Goal: Transaction & Acquisition: Purchase product/service

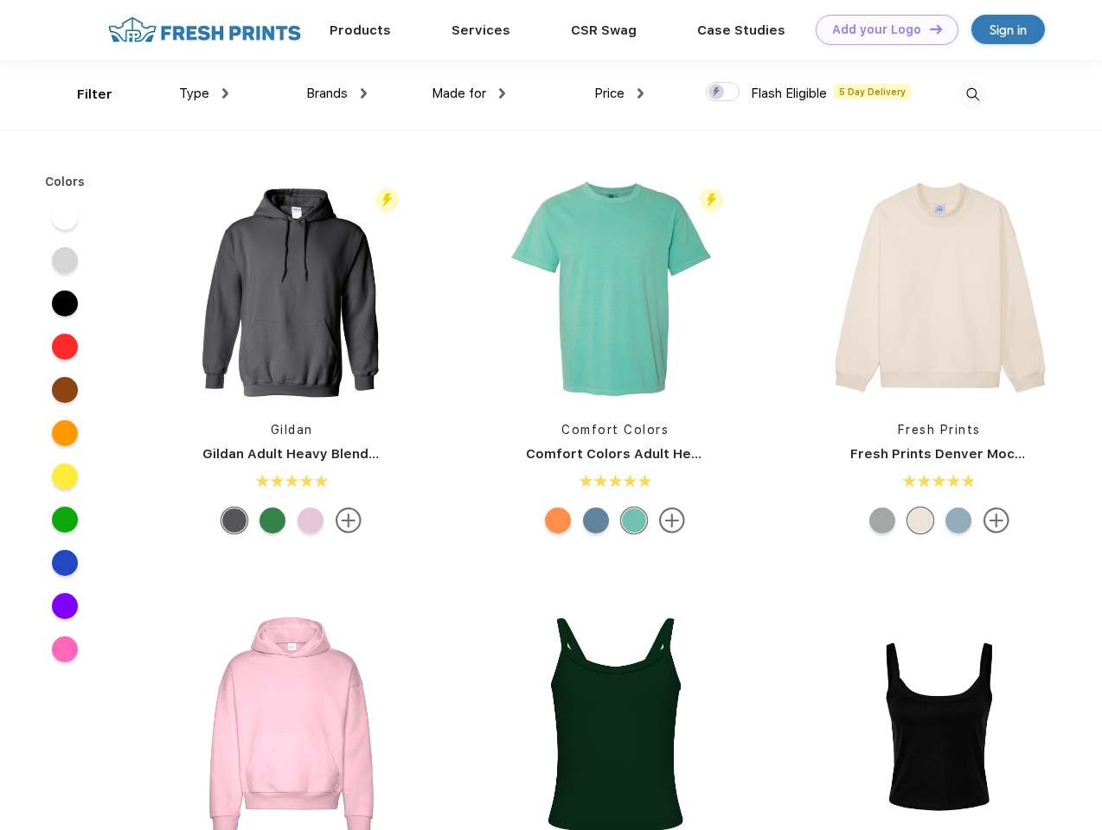
click at [880, 29] on link "Add your Logo Design Tool" at bounding box center [887, 30] width 143 height 30
click at [0, 0] on div "Design Tool" at bounding box center [0, 0] width 0 height 0
click at [928, 29] on link "Add your Logo Design Tool" at bounding box center [887, 30] width 143 height 30
click at [83, 94] on div "Filter" at bounding box center [94, 95] width 35 height 20
click at [204, 93] on span "Type" at bounding box center [194, 94] width 30 height 16
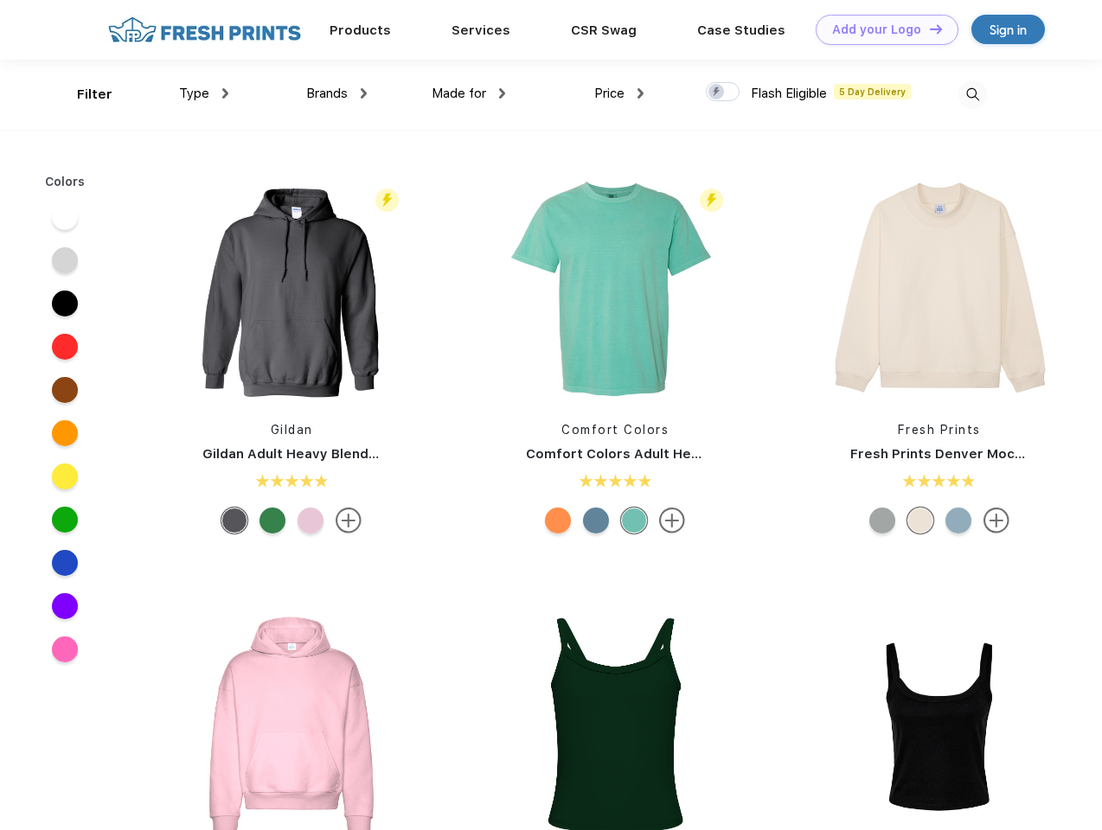
click at [336, 93] on span "Brands" at bounding box center [327, 94] width 42 height 16
click at [469, 93] on span "Made for" at bounding box center [459, 94] width 54 height 16
click at [619, 93] on span "Price" at bounding box center [609, 94] width 30 height 16
click at [723, 93] on div at bounding box center [723, 91] width 34 height 19
click at [717, 93] on input "checkbox" at bounding box center [711, 86] width 11 height 11
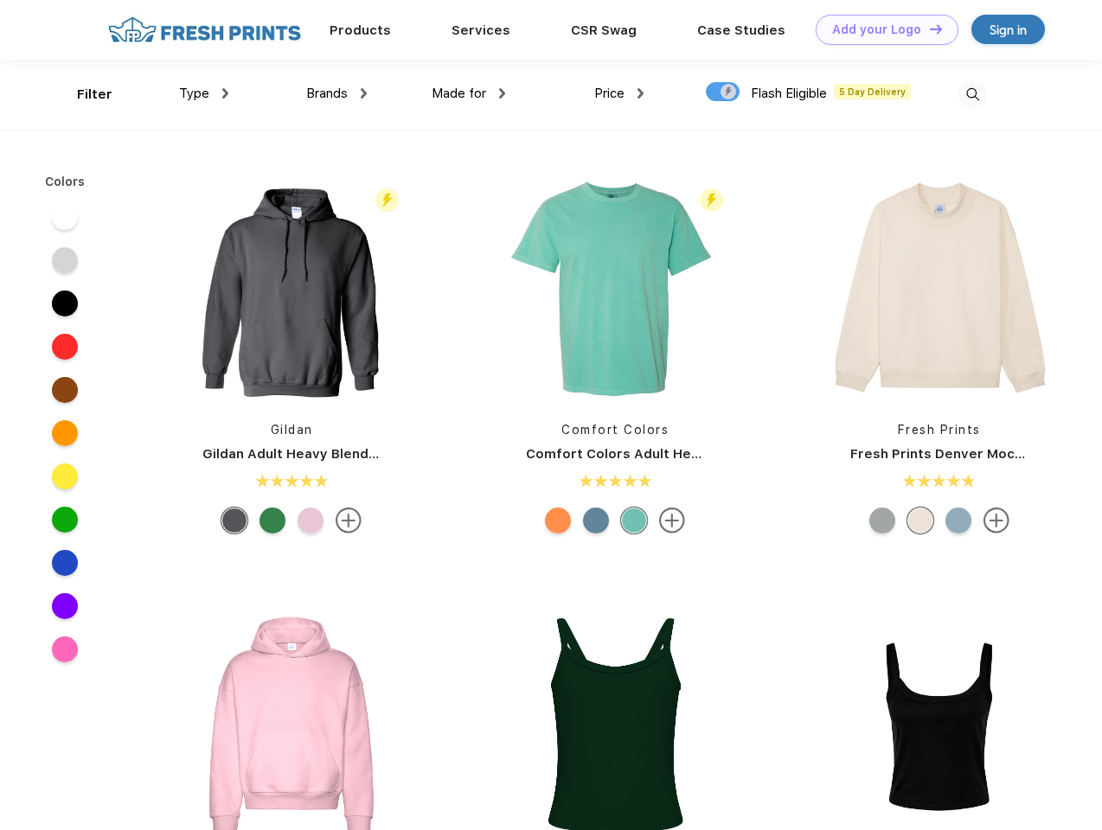
click at [972, 94] on img at bounding box center [972, 94] width 29 height 29
